Goal: Task Accomplishment & Management: Manage account settings

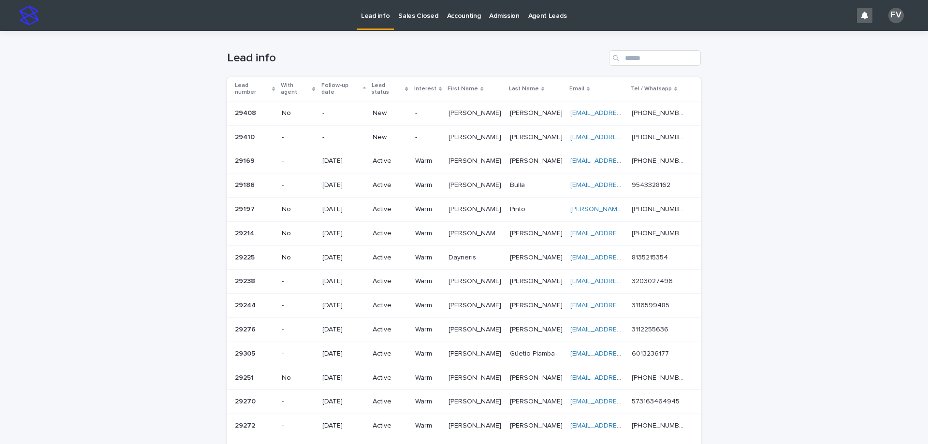
click at [371, 15] on p "Lead info" at bounding box center [375, 10] width 29 height 20
click at [385, 109] on p "New" at bounding box center [390, 113] width 34 height 8
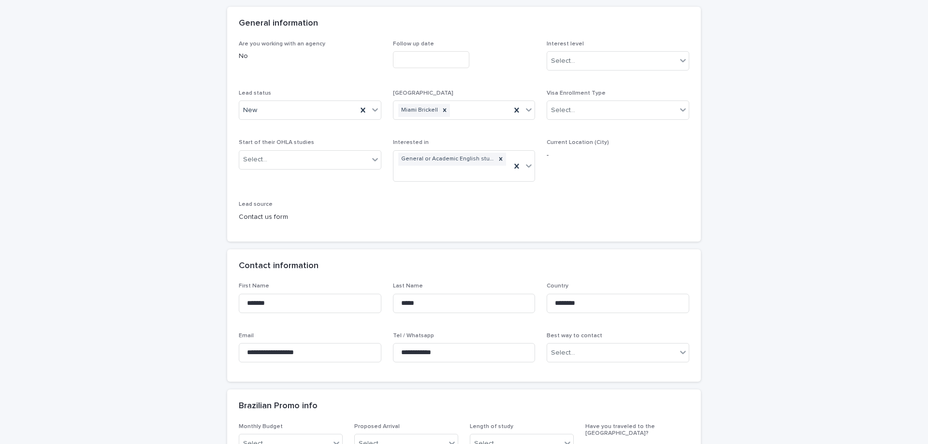
scroll to position [97, 0]
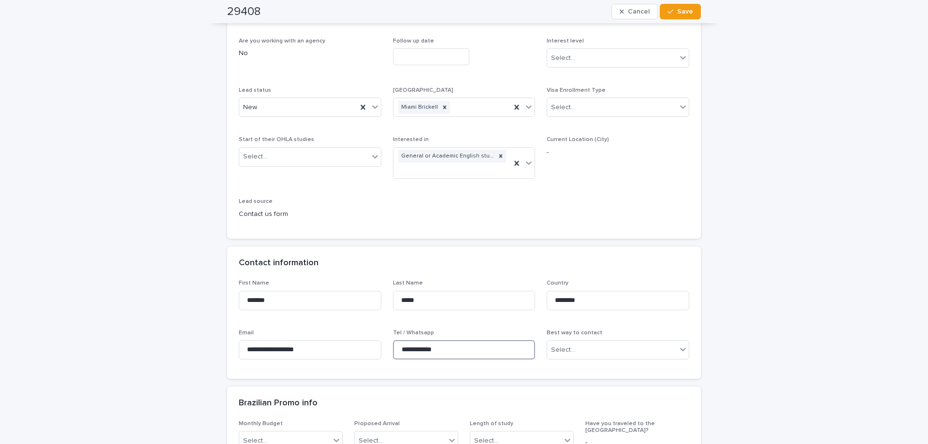
drag, startPoint x: 449, startPoint y: 351, endPoint x: 392, endPoint y: 347, distance: 57.2
click at [393, 347] on input "**********" at bounding box center [464, 349] width 143 height 19
click at [298, 116] on div "New" at bounding box center [310, 107] width 143 height 19
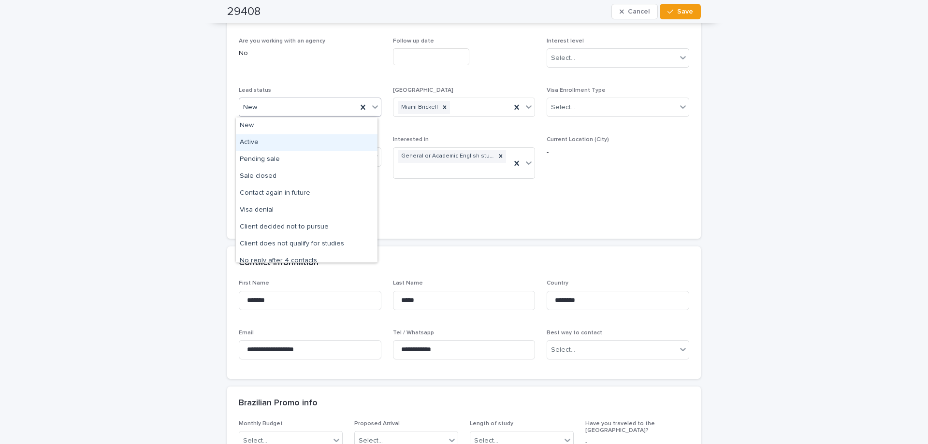
click at [297, 147] on div "Active" at bounding box center [307, 142] width 142 height 17
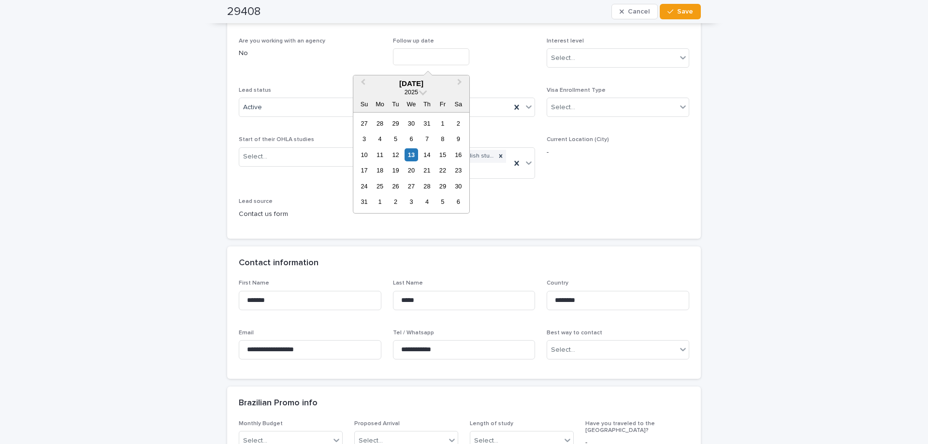
click at [433, 55] on input "text" at bounding box center [431, 56] width 76 height 17
click at [421, 172] on div "21" at bounding box center [427, 170] width 13 height 13
type input "**********"
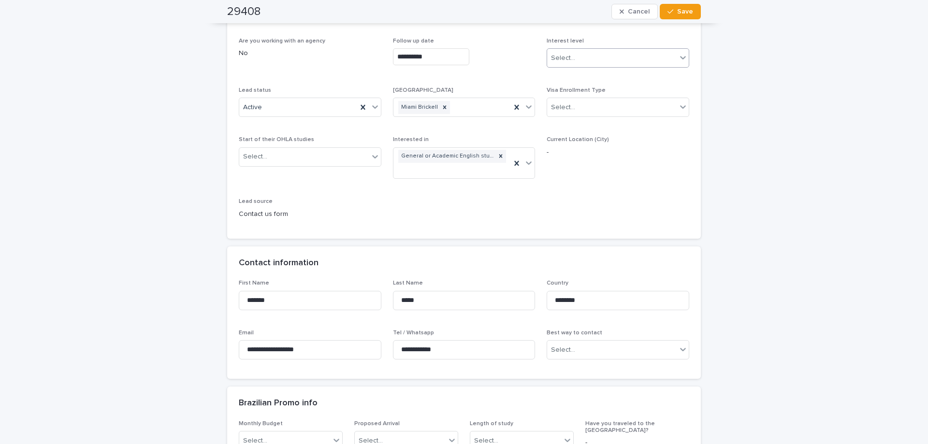
click at [554, 58] on div "Select..." at bounding box center [563, 58] width 24 height 10
click at [573, 91] on div "Warm" at bounding box center [615, 93] width 142 height 17
click at [692, 14] on button "Save" at bounding box center [680, 11] width 41 height 15
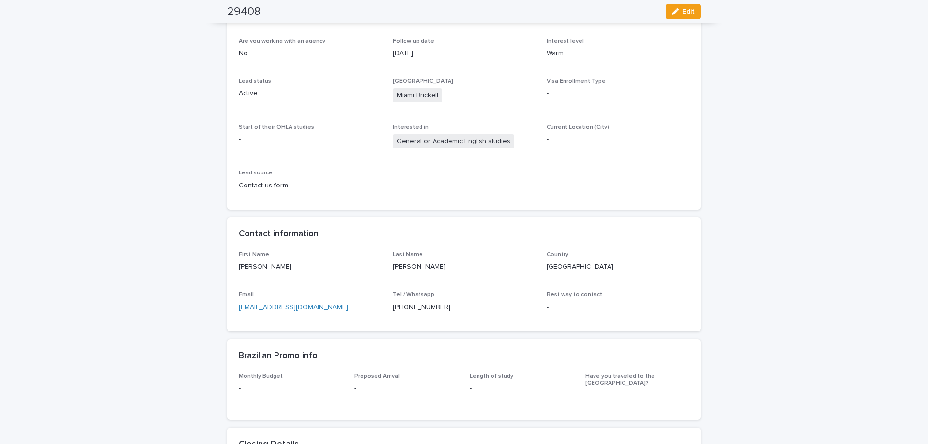
scroll to position [0, 0]
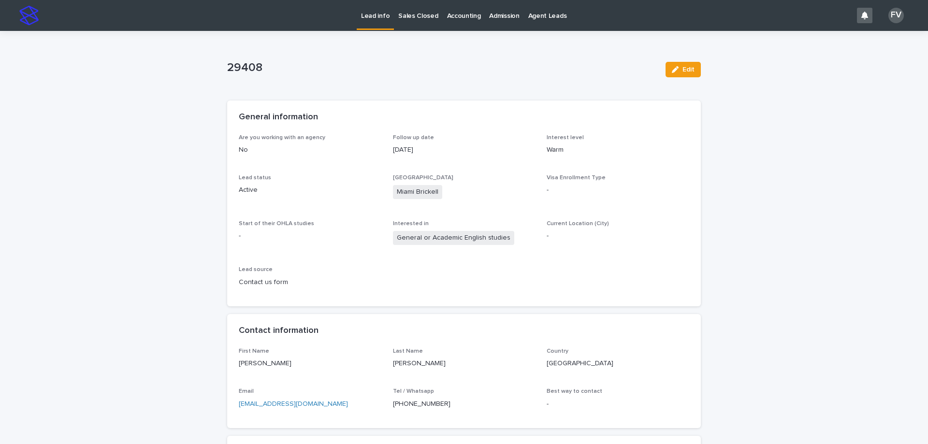
click at [375, 15] on p "Lead info" at bounding box center [375, 10] width 29 height 20
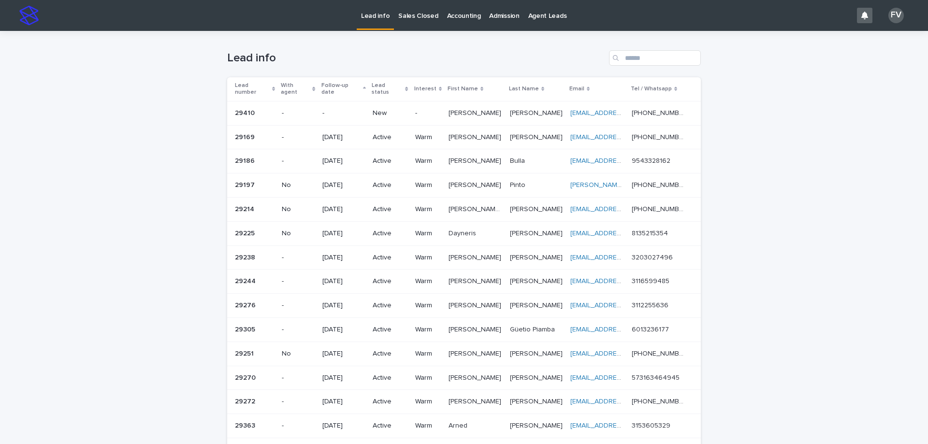
click at [381, 109] on p "New" at bounding box center [390, 113] width 34 height 8
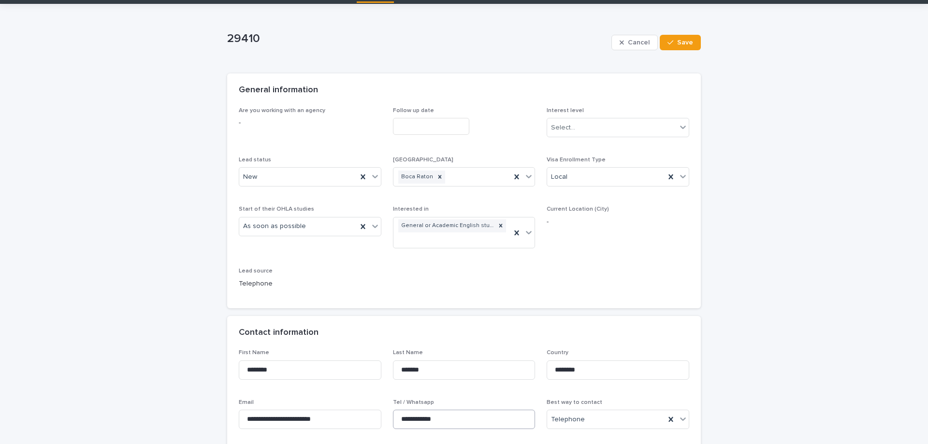
scroll to position [48, 0]
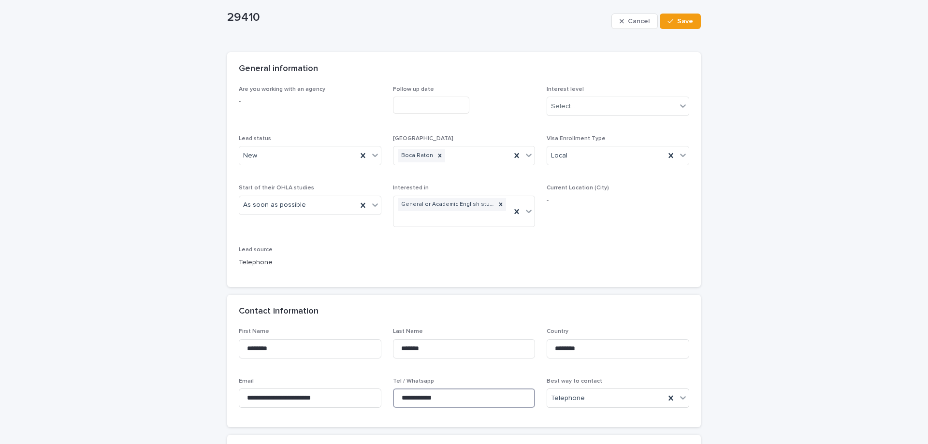
drag, startPoint x: 447, startPoint y: 398, endPoint x: 392, endPoint y: 392, distance: 55.4
click at [393, 392] on input "**********" at bounding box center [464, 398] width 143 height 19
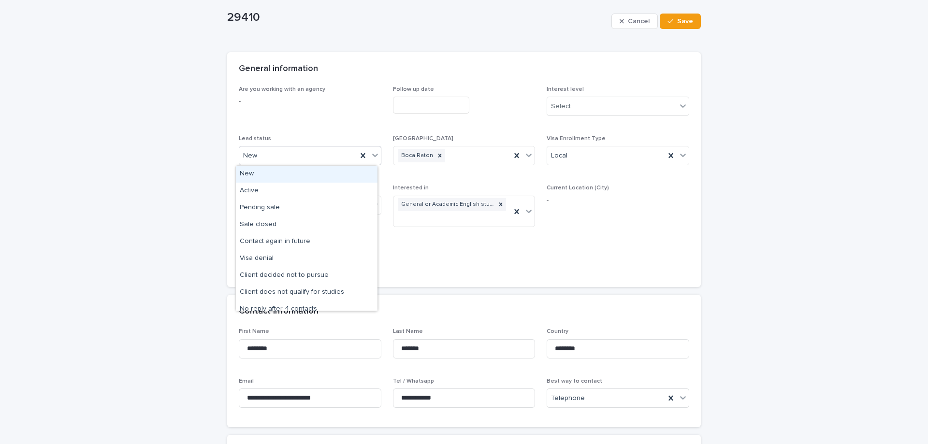
click at [299, 155] on div "New" at bounding box center [298, 156] width 118 height 16
click at [281, 188] on div "Active" at bounding box center [307, 191] width 142 height 17
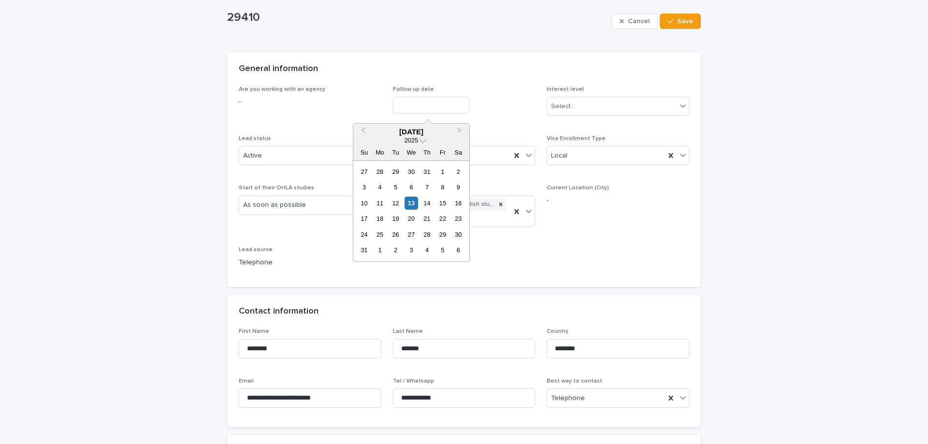
click at [398, 107] on input "text" at bounding box center [431, 105] width 76 height 17
click at [412, 217] on div "20" at bounding box center [411, 218] width 13 height 13
type input "**********"
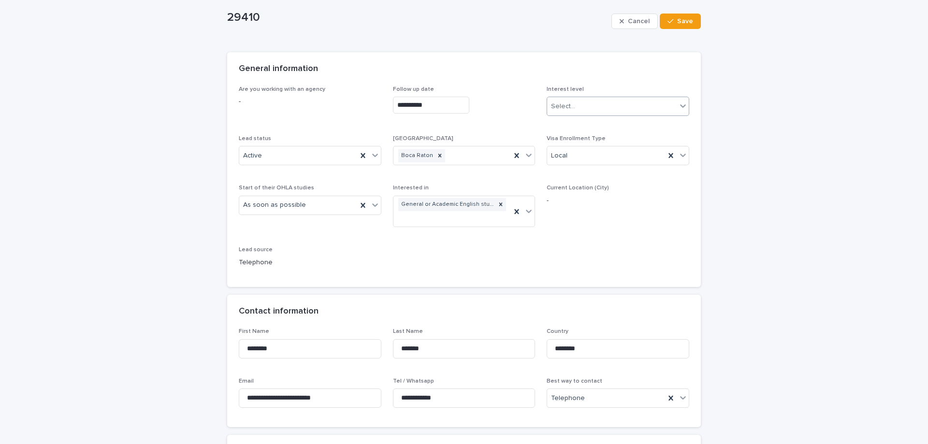
click at [569, 102] on div "Select..." at bounding box center [563, 107] width 24 height 10
click at [573, 142] on div "Warm" at bounding box center [615, 141] width 142 height 17
click at [677, 22] on span "Save" at bounding box center [685, 21] width 16 height 7
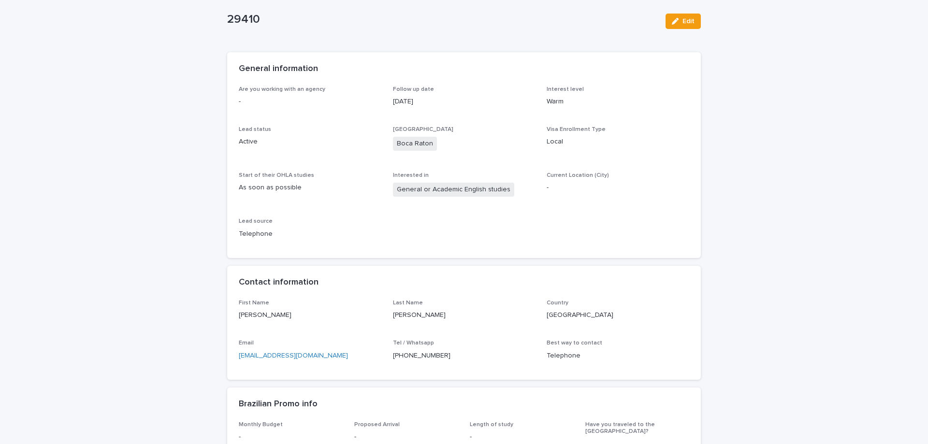
scroll to position [0, 0]
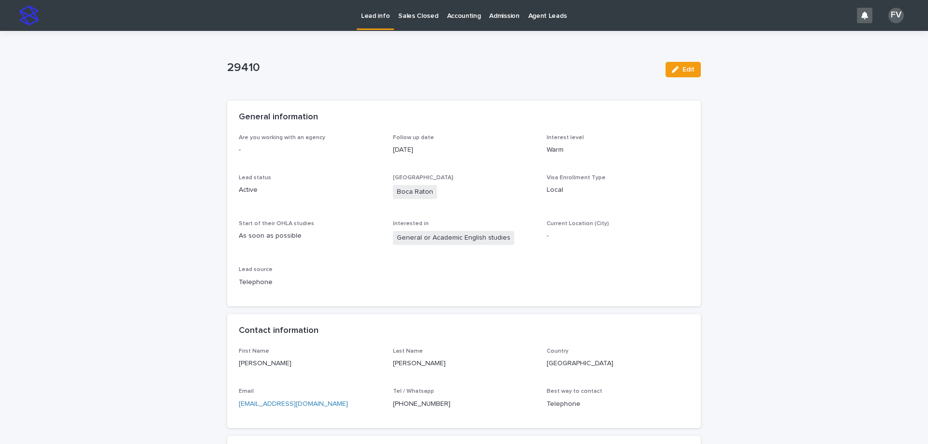
click at [373, 16] on p "Lead info" at bounding box center [375, 10] width 29 height 20
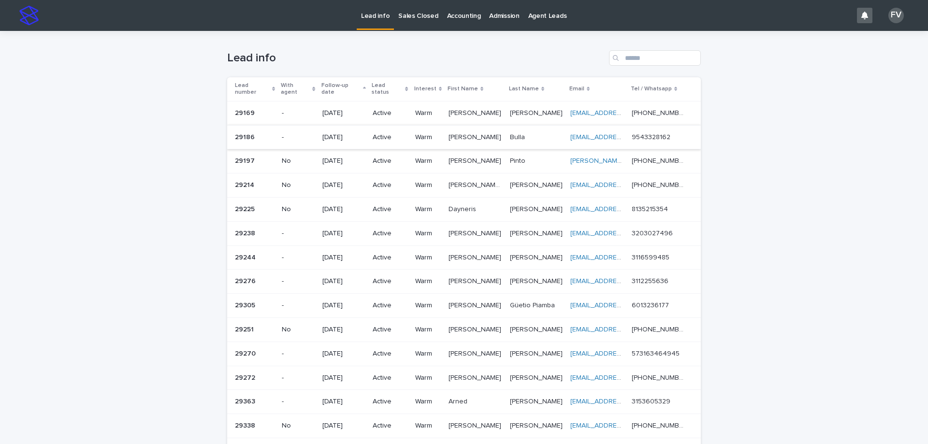
scroll to position [48, 0]
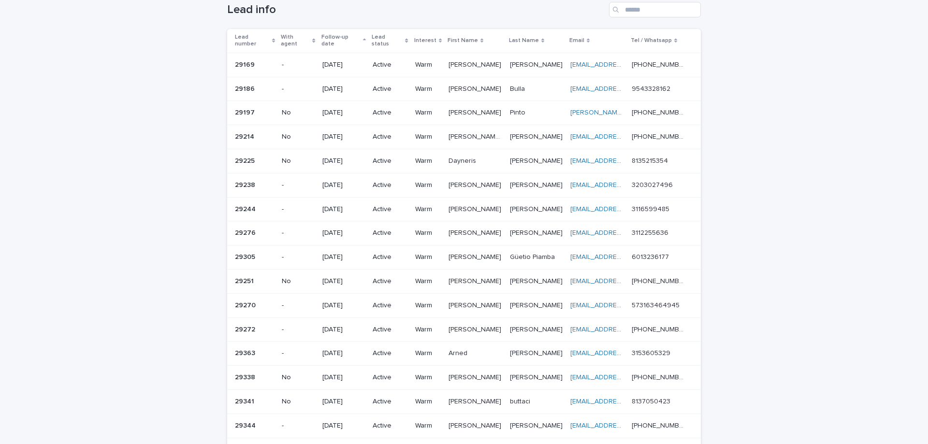
click at [823, 86] on div "Loading... Saving… Loading... Saving… Lead info Lead number With agent Follow-u…" at bounding box center [464, 396] width 928 height 827
